Goal: Transaction & Acquisition: Purchase product/service

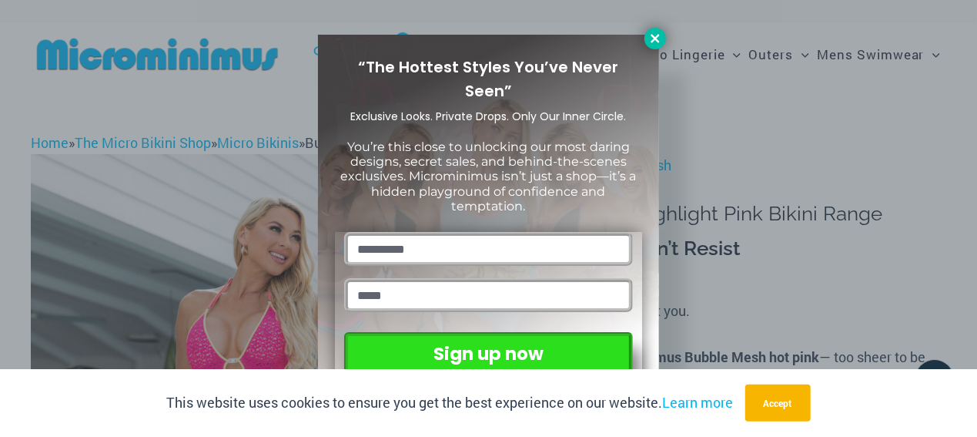
click at [655, 30] on button at bounding box center [656, 39] width 22 height 22
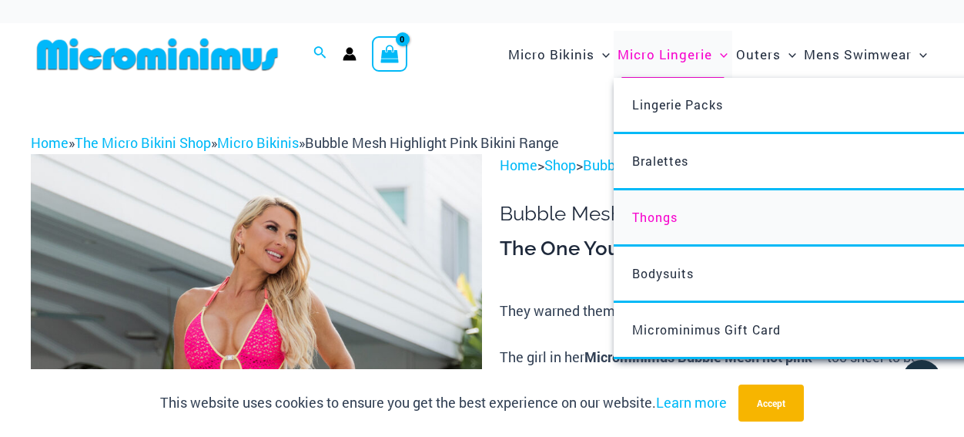
click at [658, 216] on span "Thongs" at bounding box center [654, 217] width 45 height 16
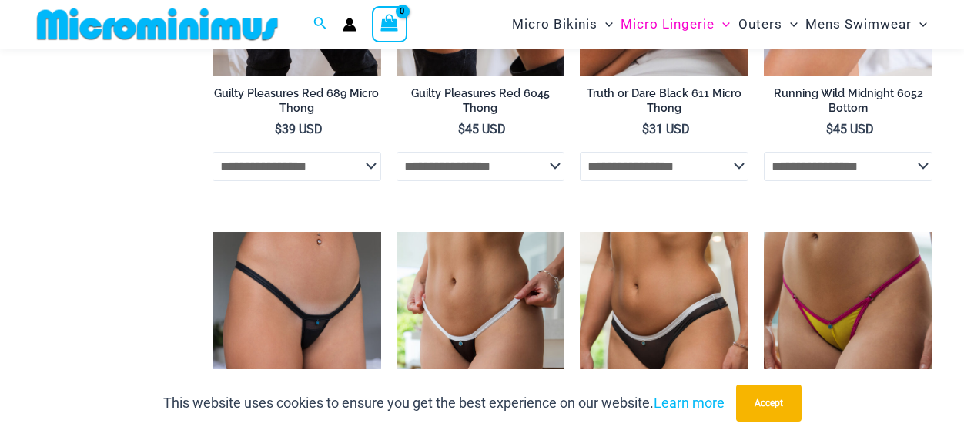
scroll to position [360, 0]
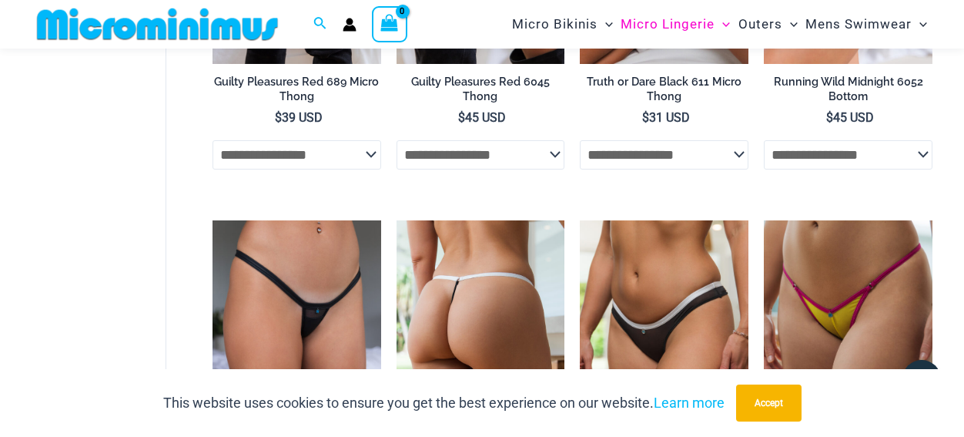
click at [474, 258] on img at bounding box center [481, 346] width 169 height 253
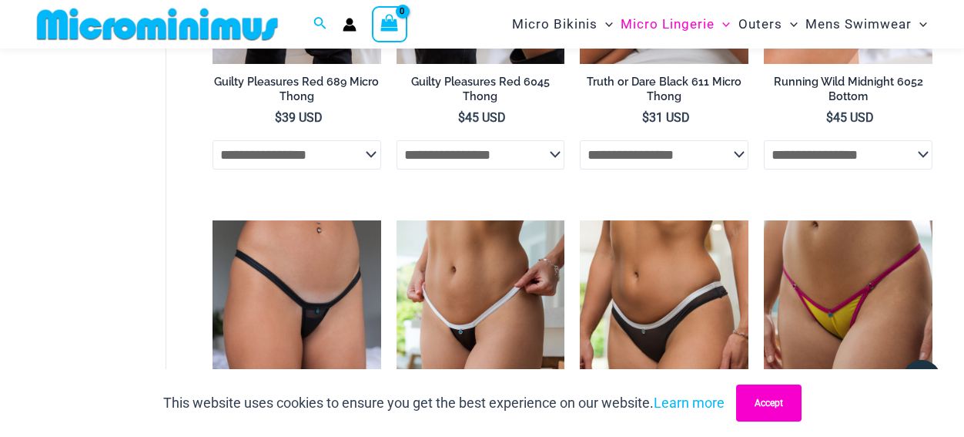
click at [774, 396] on button "Accept" at bounding box center [768, 402] width 65 height 37
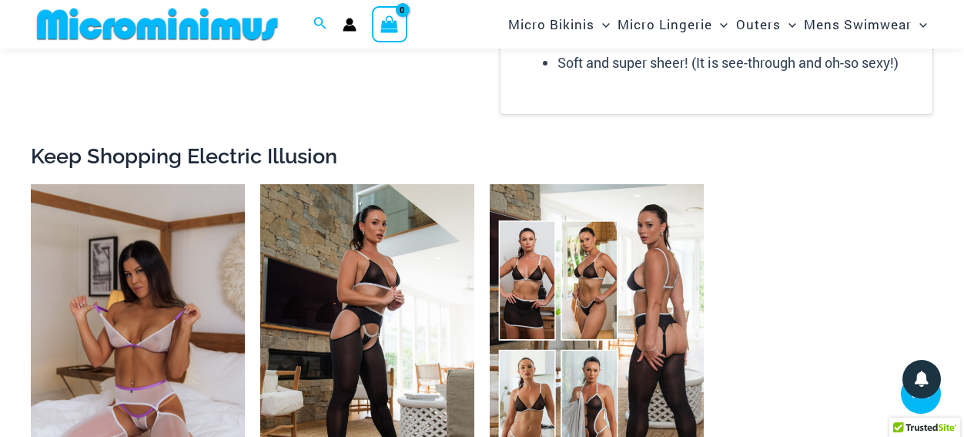
scroll to position [1668, 0]
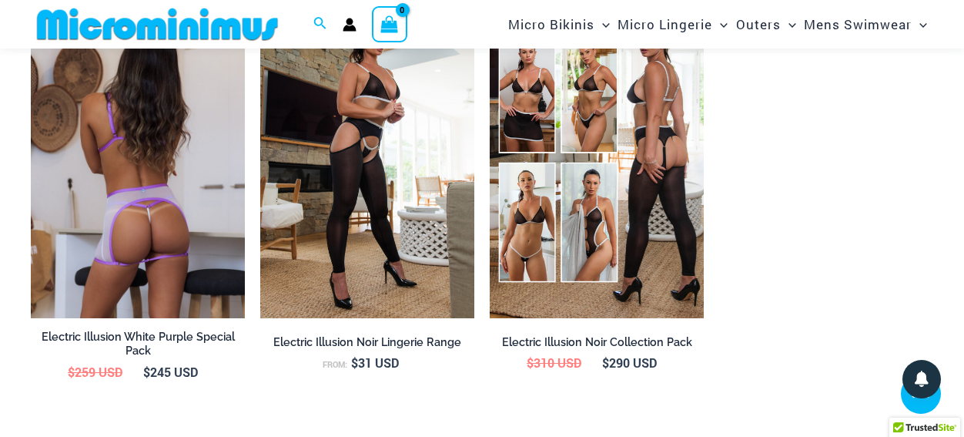
click at [168, 216] on img at bounding box center [138, 157] width 214 height 321
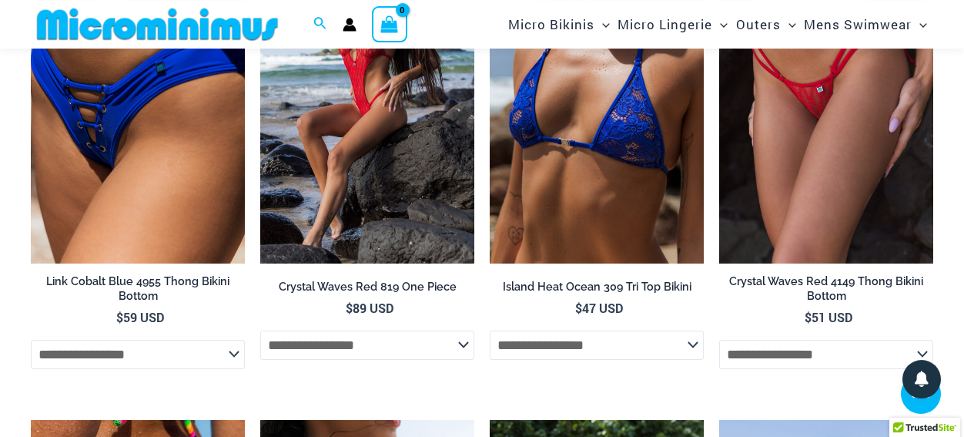
scroll to position [2615, 0]
